Goal: Information Seeking & Learning: Learn about a topic

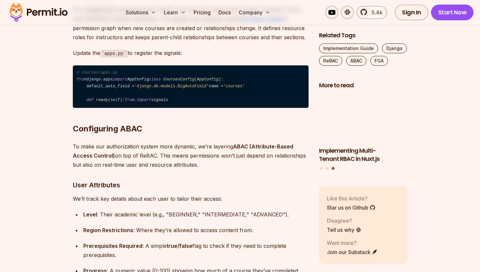
scroll to position [5206, 0]
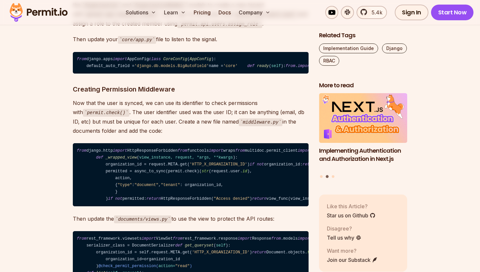
scroll to position [3182, 0]
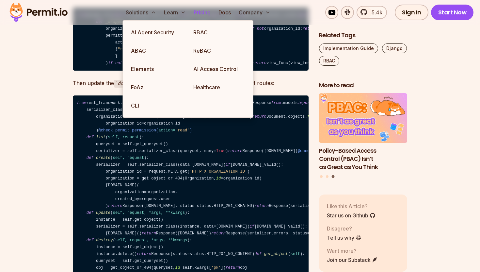
click at [204, 15] on link "Pricing" at bounding box center [202, 12] width 22 height 13
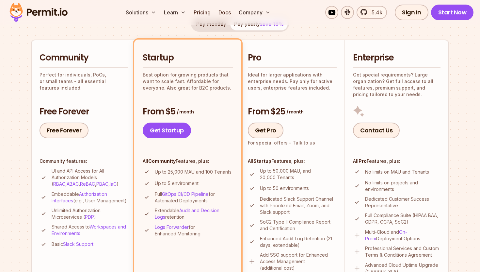
scroll to position [134, 0]
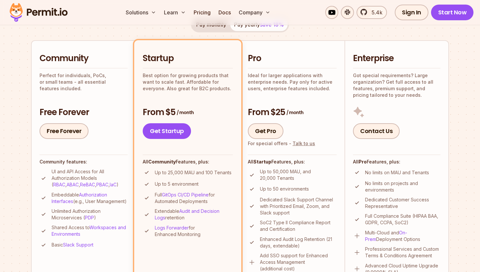
drag, startPoint x: 157, startPoint y: 173, endPoint x: 200, endPoint y: 222, distance: 64.8
click at [200, 222] on ul "Up to 25,000 MAU and 100 Tenants Up to 5 environment Full GitOps CI/CD Pipeline…" at bounding box center [188, 202] width 90 height 69
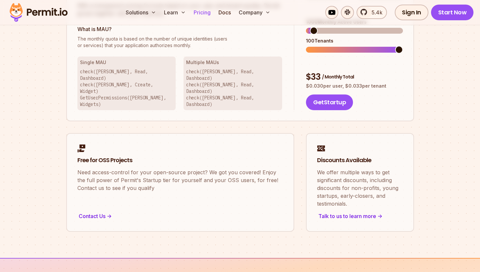
scroll to position [423, 0]
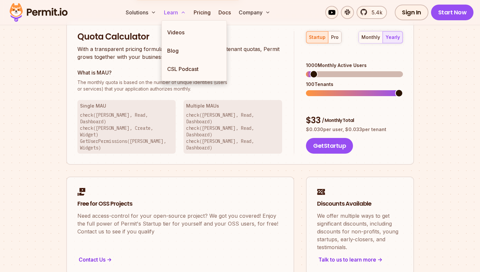
click at [171, 14] on button "Learn" at bounding box center [174, 12] width 27 height 13
click at [172, 32] on link "Videos" at bounding box center [194, 32] width 65 height 18
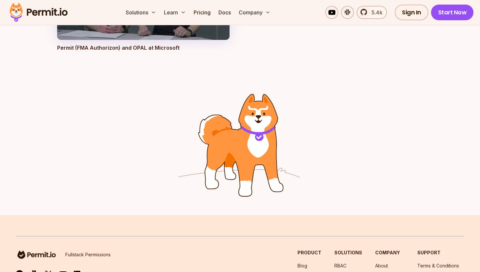
scroll to position [2652, 0]
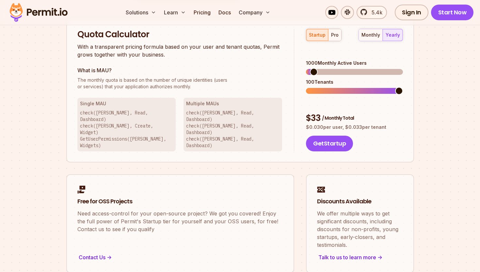
scroll to position [423, 0]
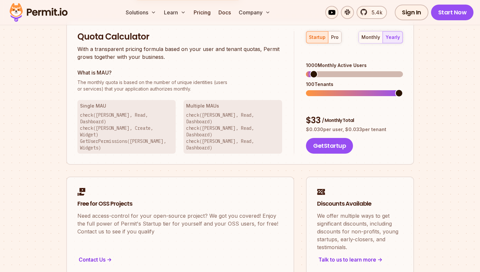
click at [182, 150] on div "Quota Calculator With a transparent pricing formula based on your user and tena…" at bounding box center [240, 147] width 348 height 255
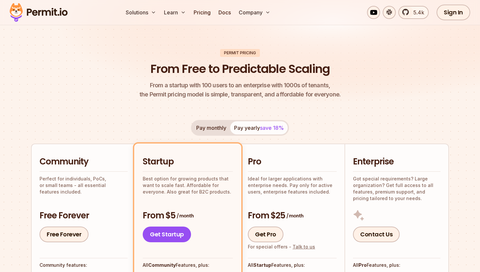
scroll to position [35, 0]
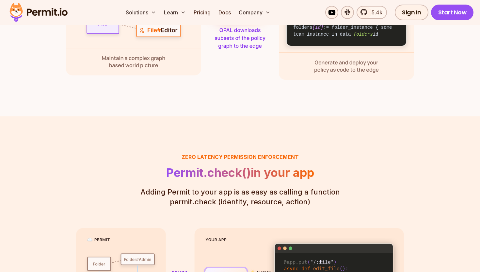
scroll to position [1013, 0]
